Goal: Task Accomplishment & Management: Manage account settings

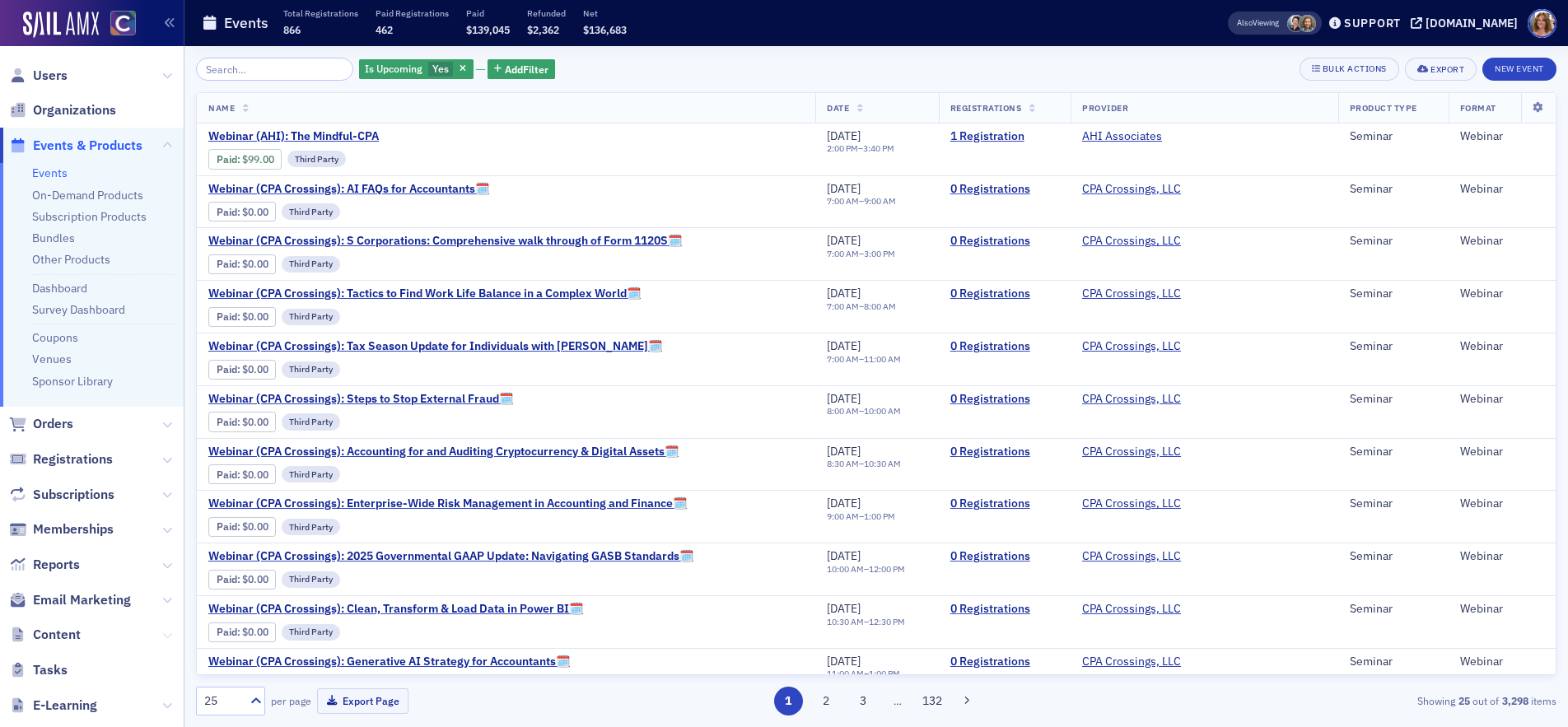
click at [167, 636] on icon at bounding box center [167, 636] width 10 height 10
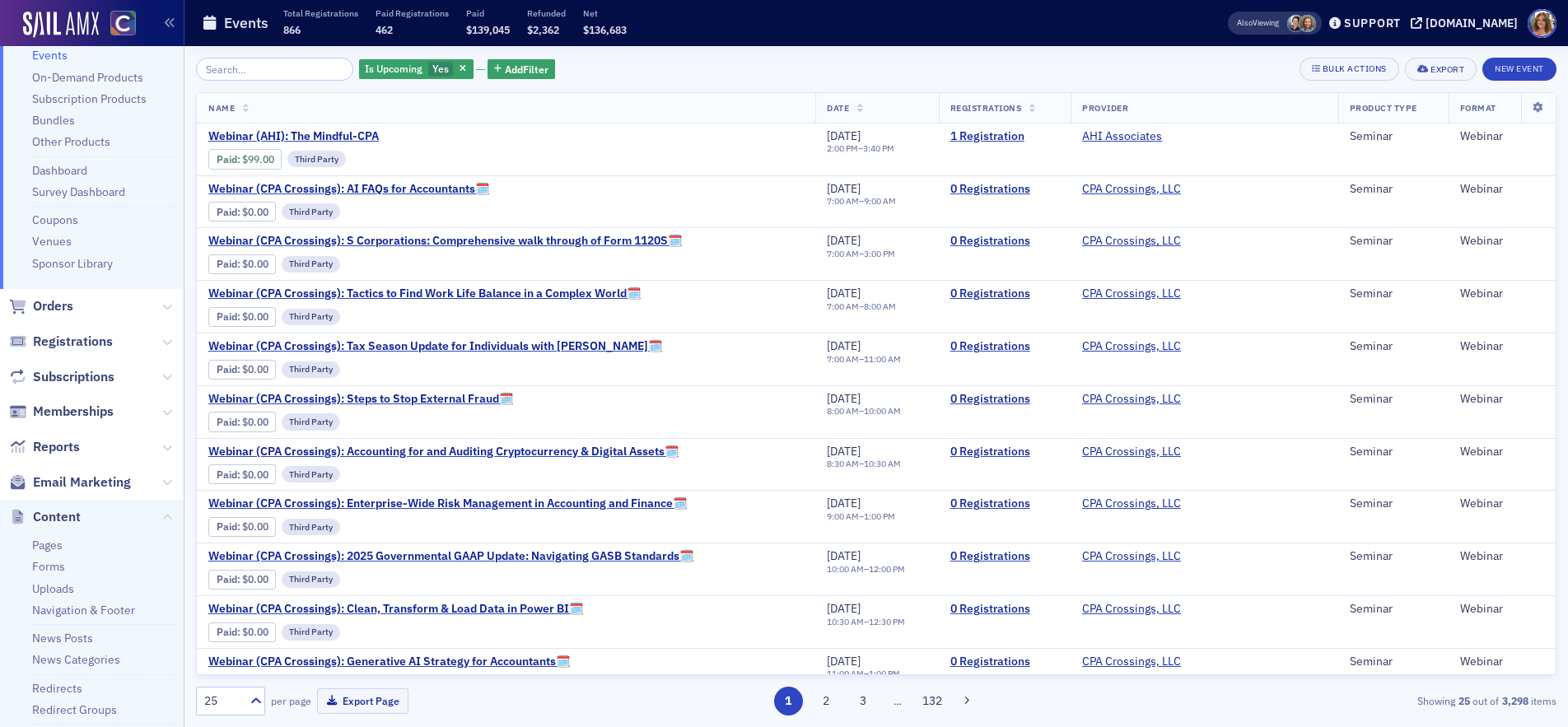
scroll to position [119, 0]
click at [86, 635] on link "News Posts" at bounding box center [62, 636] width 61 height 15
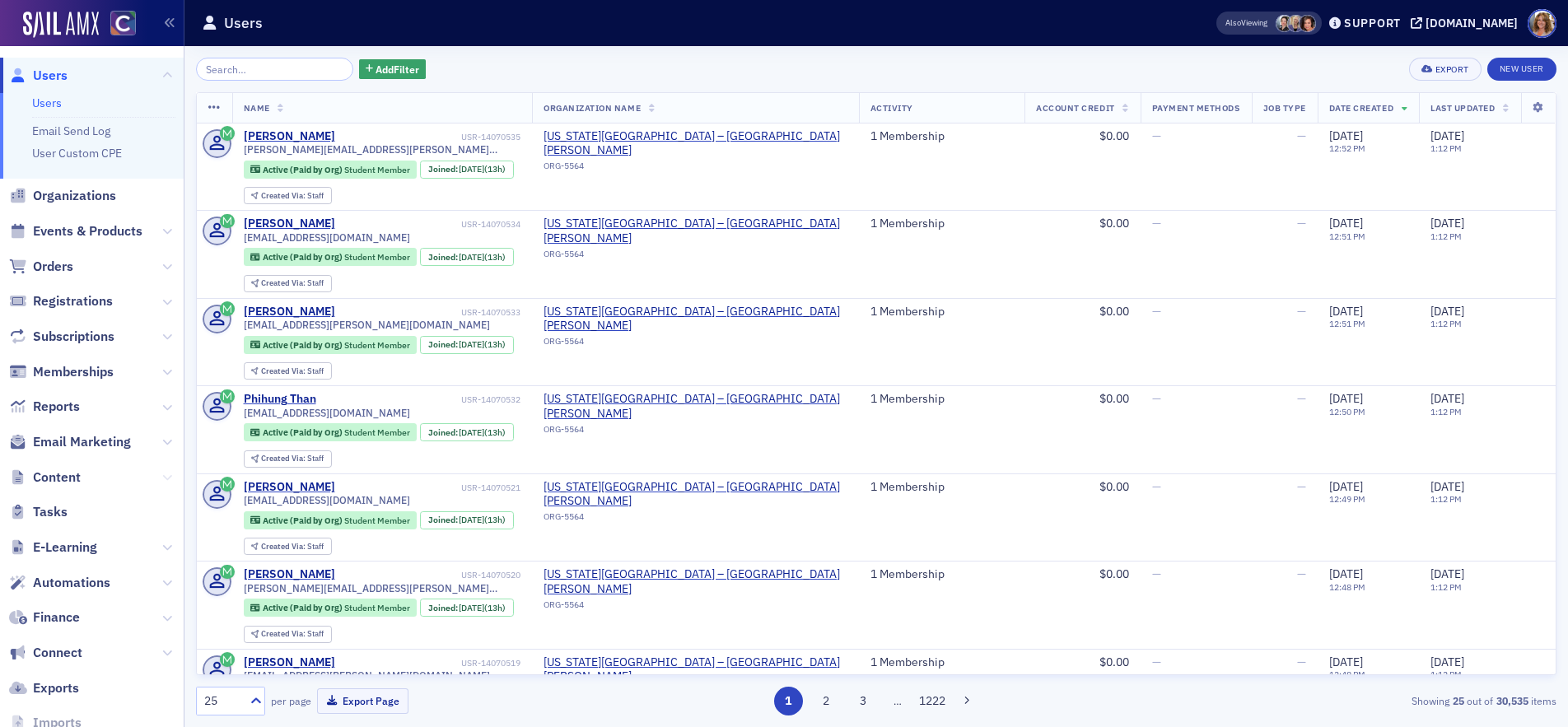
click at [168, 475] on icon at bounding box center [167, 478] width 10 height 10
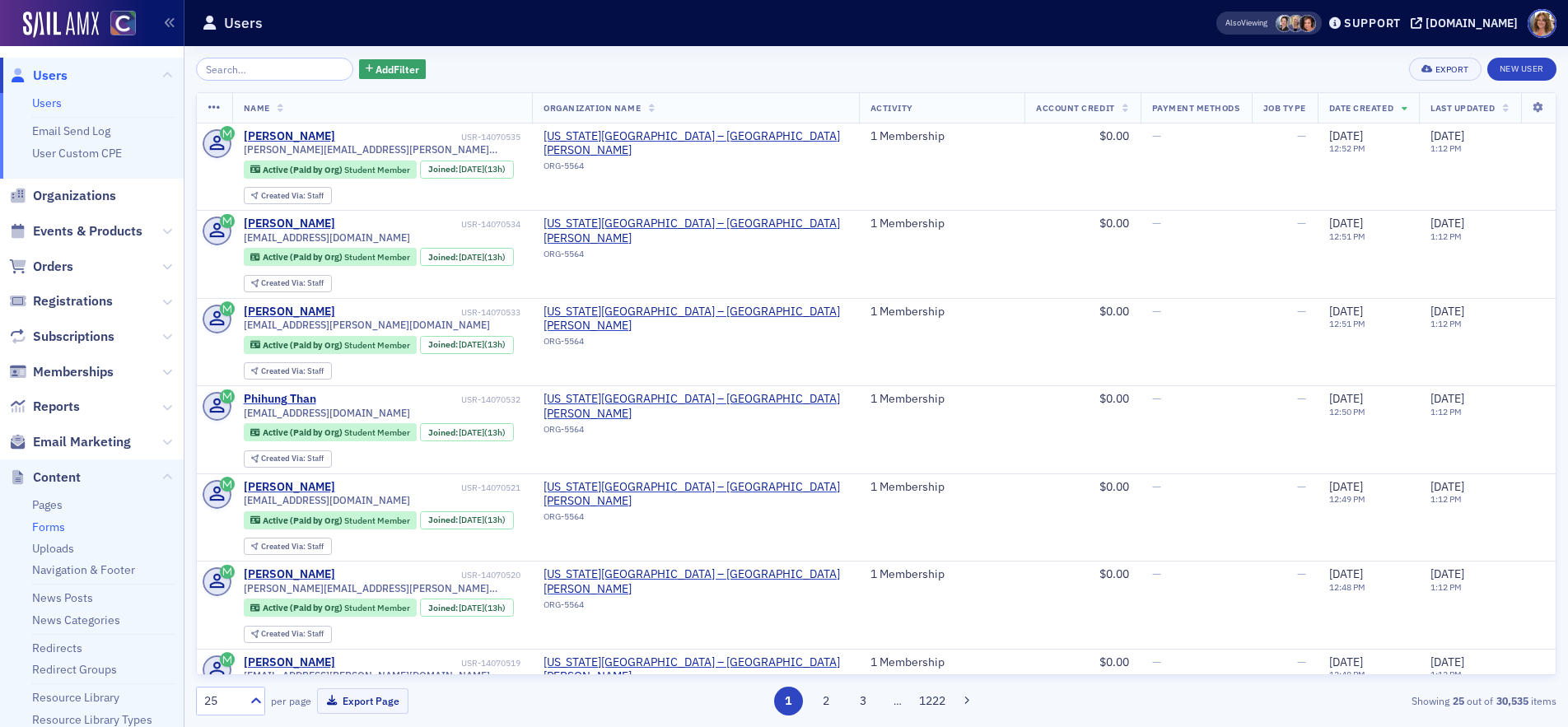
click at [56, 525] on link "Forms" at bounding box center [49, 526] width 33 height 15
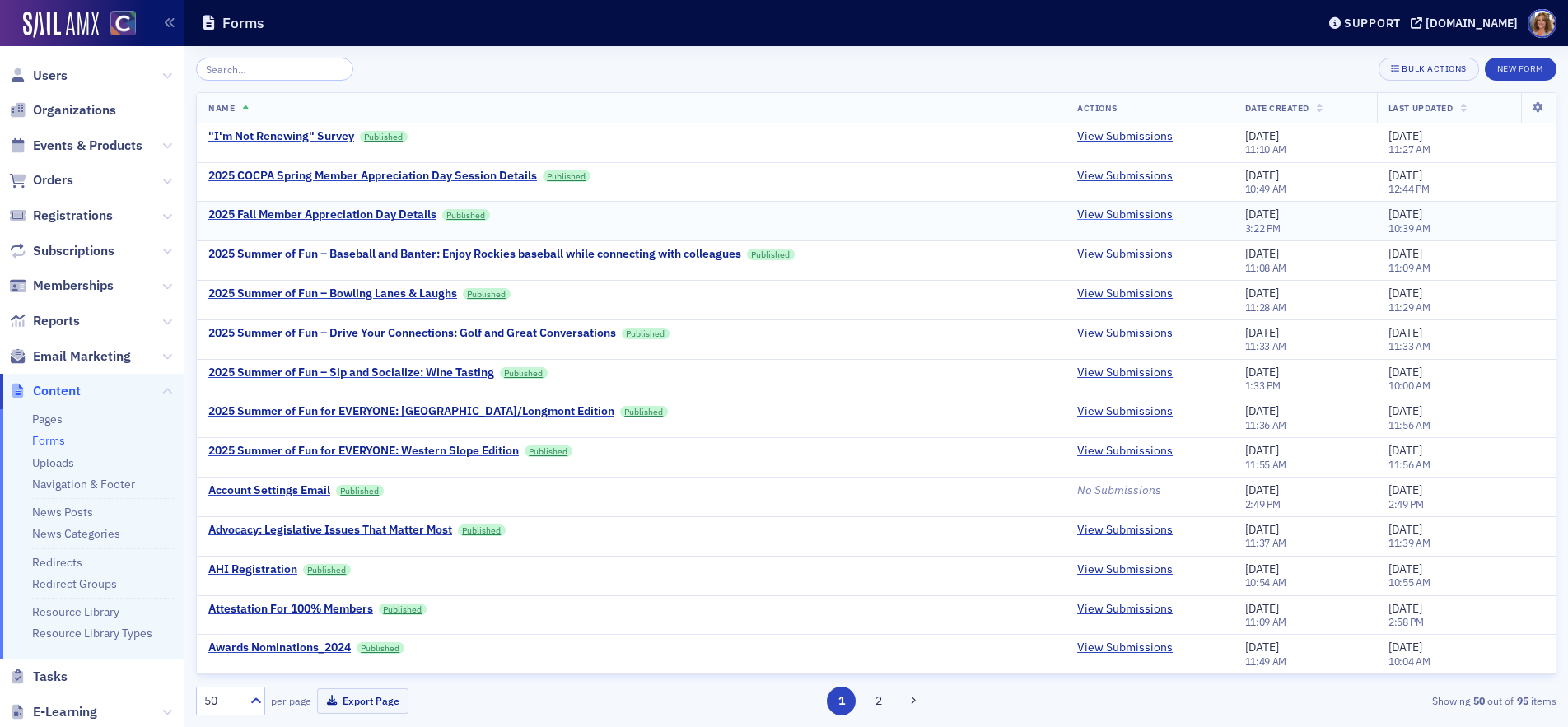
click at [1127, 214] on link "View Submissions" at bounding box center [1125, 214] width 96 height 15
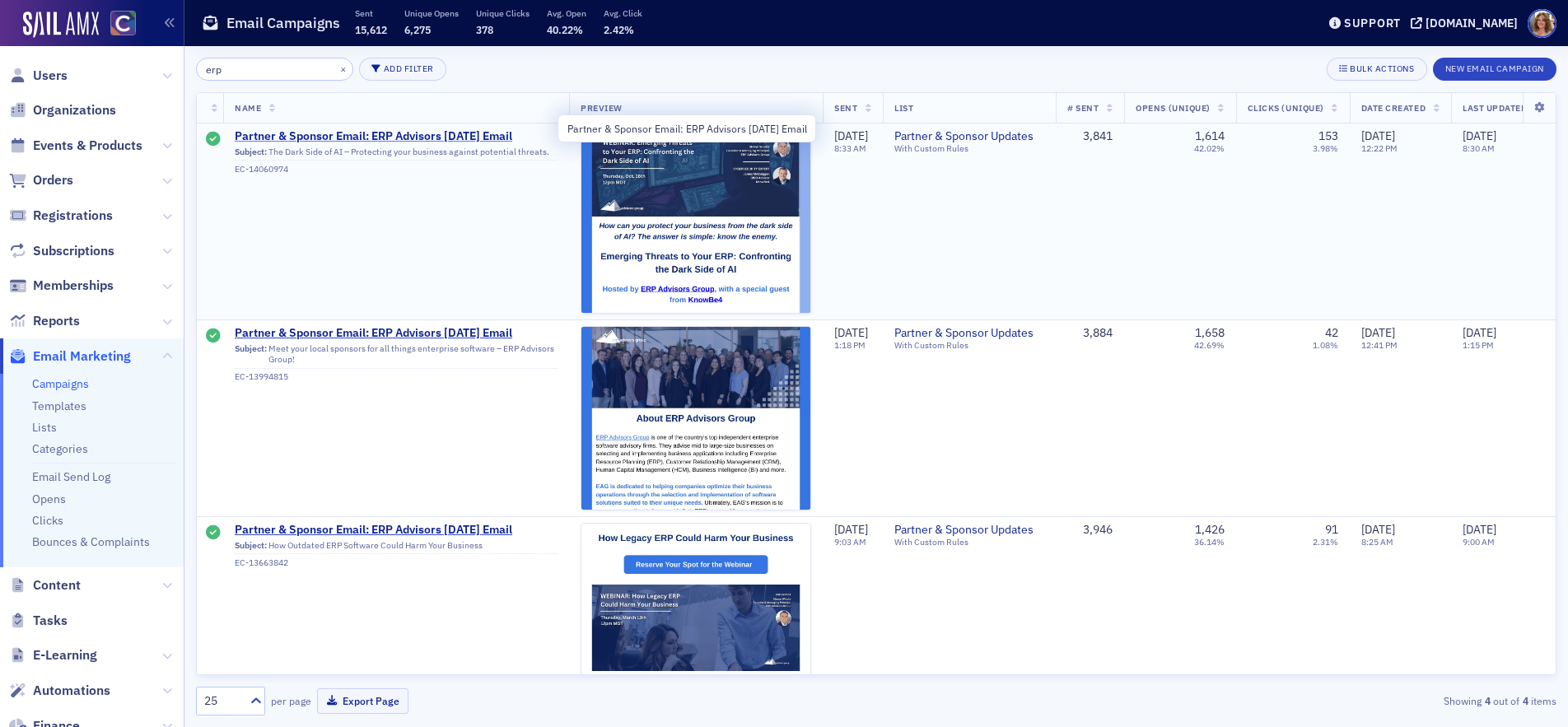
type input "erp"
click at [434, 134] on span "Partner & Sponsor Email: ERP Advisors [DATE] Email" at bounding box center [396, 136] width 323 height 15
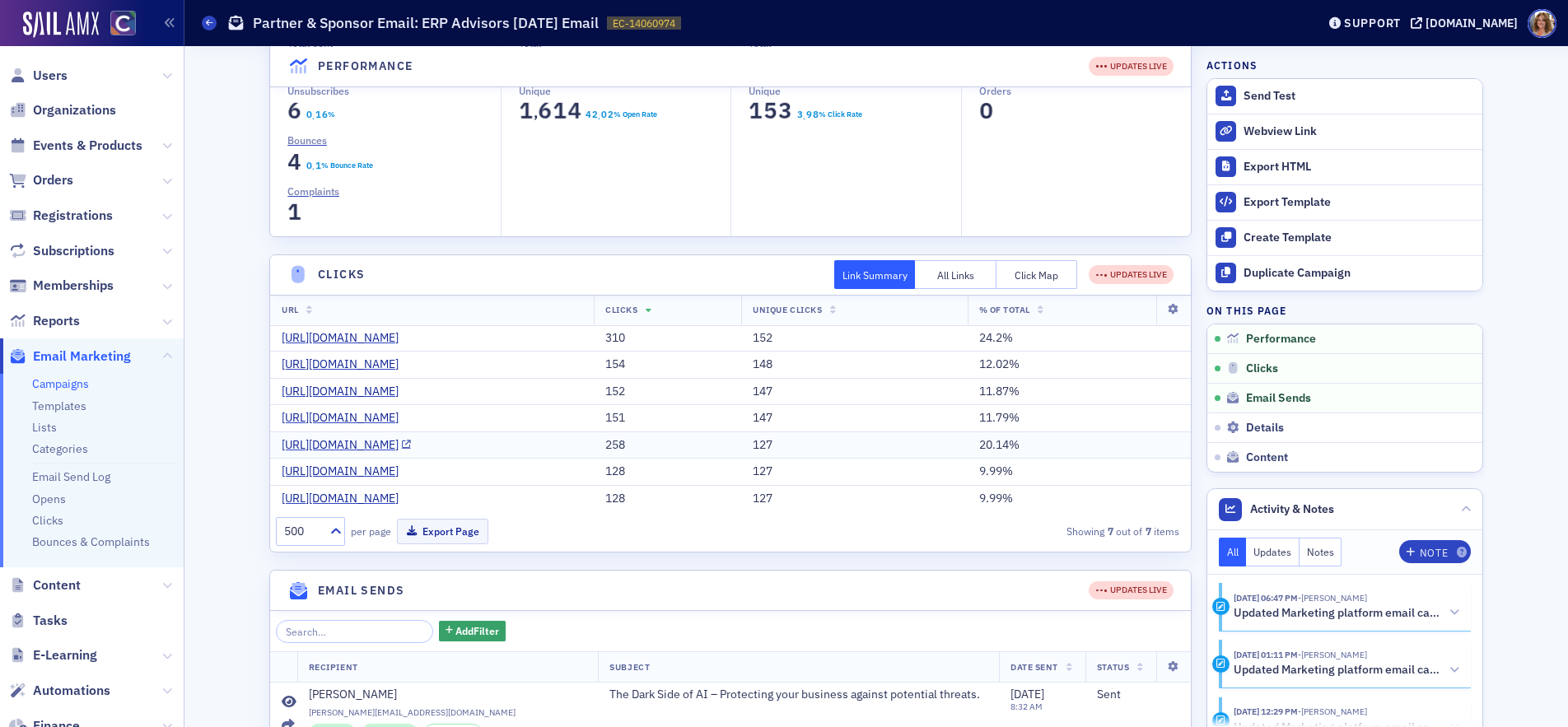
scroll to position [191, 0]
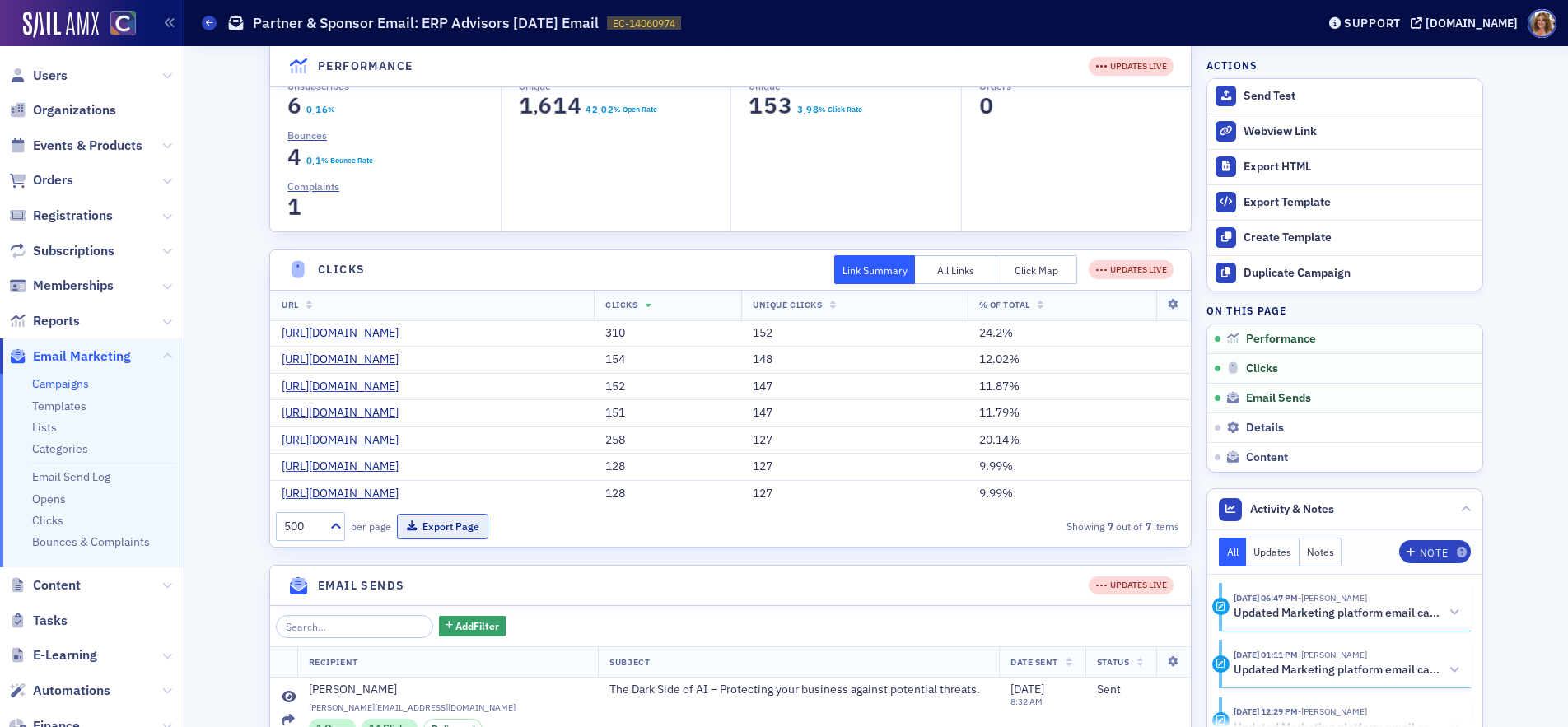
click at [463, 539] on button "Export Page" at bounding box center [442, 526] width 91 height 26
click at [1471, 26] on div "[DOMAIN_NAME]" at bounding box center [1471, 22] width 92 height 15
